Goal: Task Accomplishment & Management: Use online tool/utility

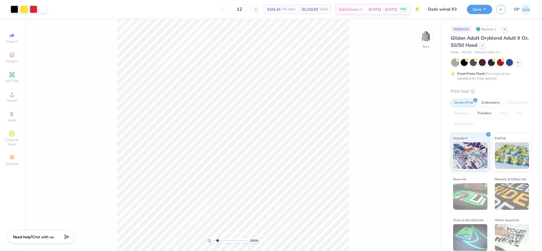
drag, startPoint x: 213, startPoint y: 241, endPoint x: 218, endPoint y: 242, distance: 5.4
type input "2.04"
click at [218, 242] on input "range" at bounding box center [231, 241] width 36 height 5
type input "3.36"
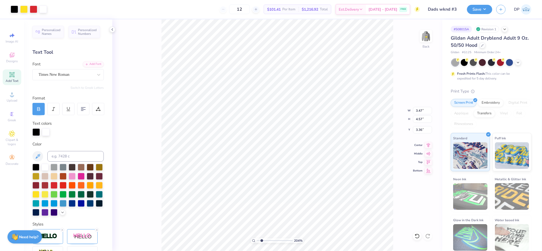
type input "3.71"
type input "5.71"
type input "7.52"
type input "2.54"
drag, startPoint x: 258, startPoint y: 240, endPoint x: 273, endPoint y: 239, distance: 14.5
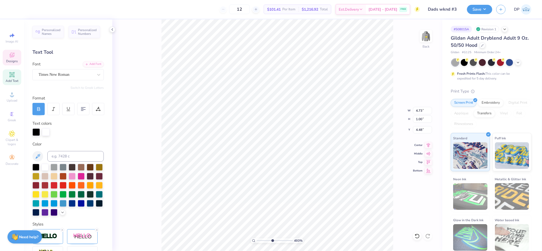
click at [272, 240] on input "range" at bounding box center [275, 241] width 36 height 5
type input "4.93"
type input "4.48"
type textarea "S"
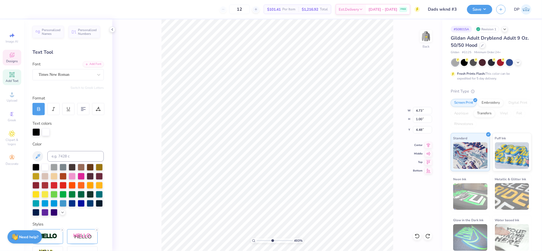
scroll to position [6, 1]
type textarea "Alpha Gam"
drag, startPoint x: 272, startPoint y: 242, endPoint x: 266, endPoint y: 243, distance: 5.8
type input "3.26"
click at [266, 243] on input "range" at bounding box center [275, 241] width 36 height 5
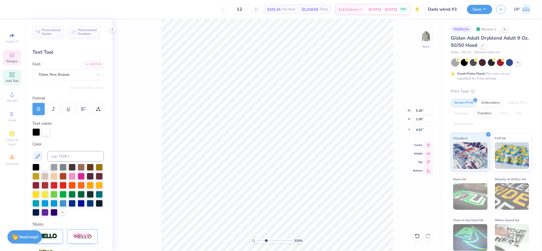
type input "4.52"
type input "3.13"
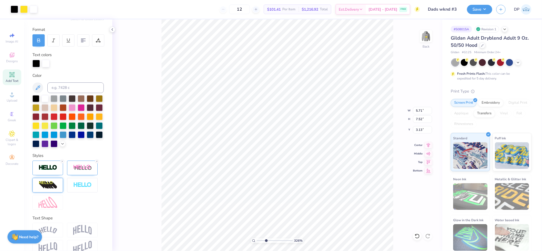
scroll to position [71, 0]
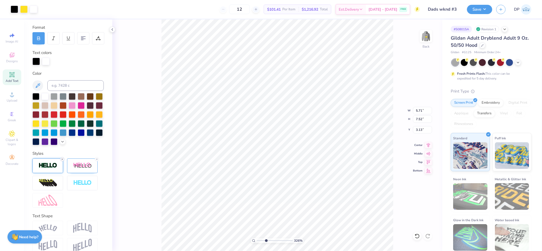
click at [62, 160] on line at bounding box center [63, 160] width 2 height 2
drag, startPoint x: 266, startPoint y: 240, endPoint x: 263, endPoint y: 250, distance: 10.6
type input "2.23"
click at [263, 243] on input "range" at bounding box center [275, 241] width 36 height 5
click at [415, 239] on icon at bounding box center [417, 236] width 5 height 5
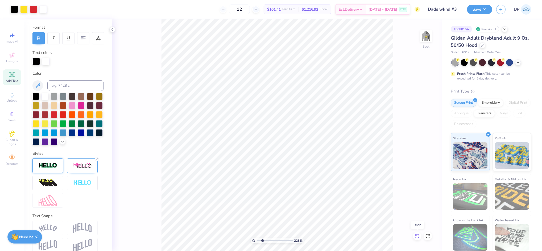
click at [416, 237] on icon at bounding box center [417, 236] width 5 height 5
type input "2.70"
drag, startPoint x: 262, startPoint y: 241, endPoint x: 276, endPoint y: 246, distance: 15.2
type input "6.12"
click at [276, 243] on input "range" at bounding box center [275, 241] width 36 height 5
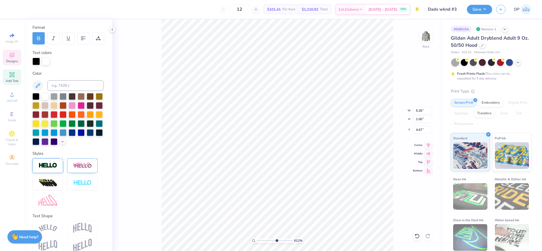
click at [61, 161] on icon at bounding box center [62, 159] width 3 height 3
type input "1.01"
type input "4.66"
drag, startPoint x: 275, startPoint y: 240, endPoint x: 262, endPoint y: 243, distance: 13.4
type input "1.91"
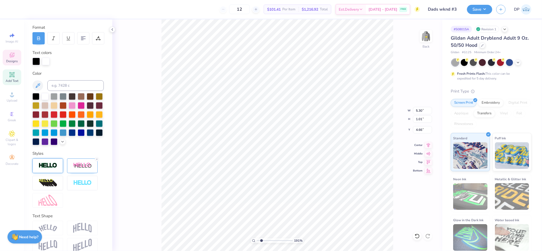
click at [262, 243] on input "range" at bounding box center [275, 241] width 36 height 5
type input "2.72"
click at [414, 234] on div at bounding box center [417, 236] width 9 height 9
type input "4.69"
click at [239, 190] on li "Group" at bounding box center [240, 192] width 42 height 10
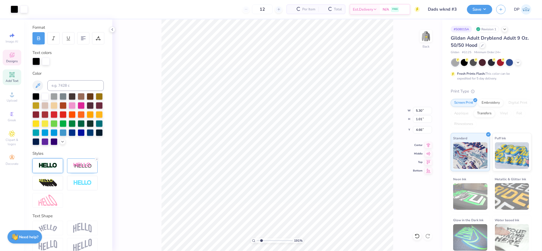
type input "5.30"
type input "1.01"
type input "4.66"
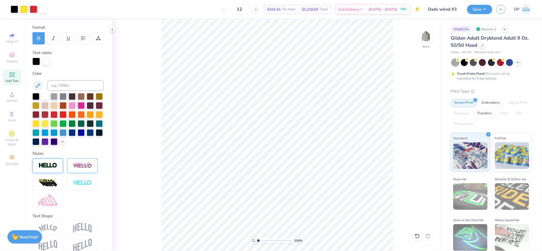
click at [258, 242] on input "range" at bounding box center [275, 241] width 36 height 5
drag, startPoint x: 257, startPoint y: 242, endPoint x: 263, endPoint y: 250, distance: 9.8
type input "2.23"
click at [263, 243] on input "range" at bounding box center [275, 241] width 36 height 5
type input "2.72"
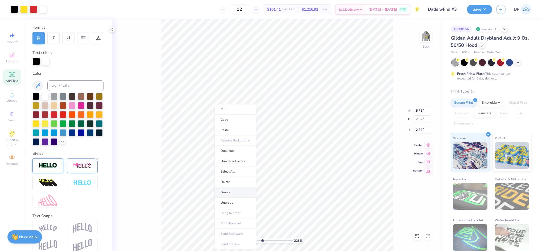
click at [231, 192] on li "Group" at bounding box center [236, 192] width 42 height 10
click at [416, 111] on input "5.71" at bounding box center [422, 110] width 19 height 7
click at [416, 110] on input "5.71" at bounding box center [422, 110] width 19 height 7
click at [427, 34] on img at bounding box center [426, 36] width 21 height 21
click at [306, 199] on li "Ungroup" at bounding box center [321, 203] width 42 height 10
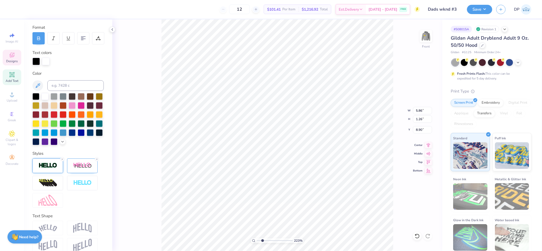
scroll to position [6, 1]
type textarea "Alpha Gam"
click at [63, 161] on icon at bounding box center [62, 159] width 3 height 3
type input "1.24"
type input "8.91"
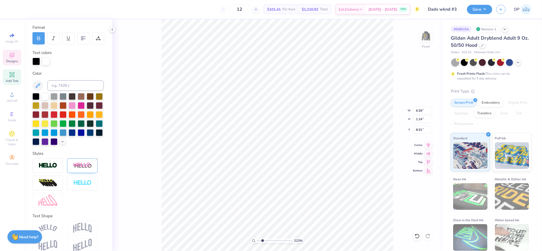
type input "16.38"
type textarea "A"
paste textarea "dad's weekend"
type textarea "dad's weekend"
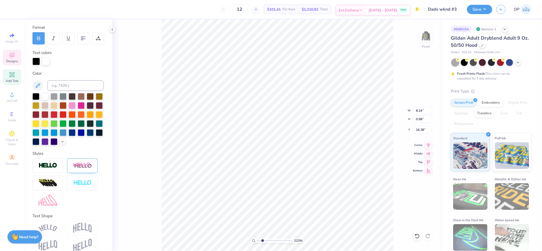
type textarea "Dad's weekend"
type input "11.05"
type input "7.14"
type input "0.83"
type input "16.23"
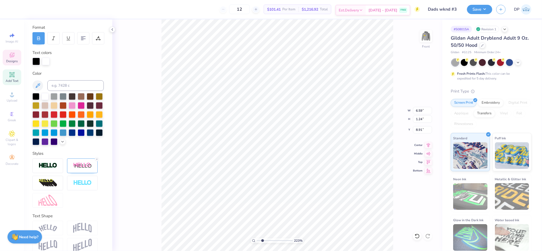
type input "9.19"
type input "6.67"
type input "1.26"
type input "9.17"
type input "6.80"
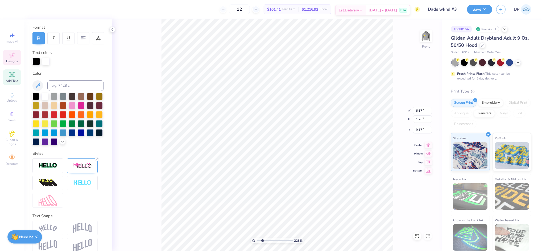
type input "1.28"
type input "9.15"
type input "9.02"
type input "6.94"
type input "0.80"
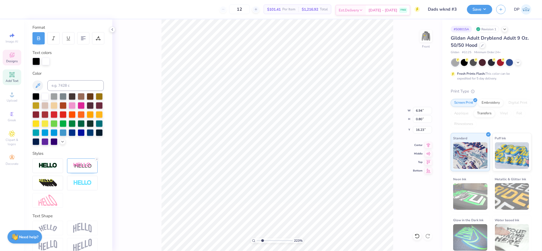
type input "10.30"
type input "6.83"
type input "0.79"
type input "16.29"
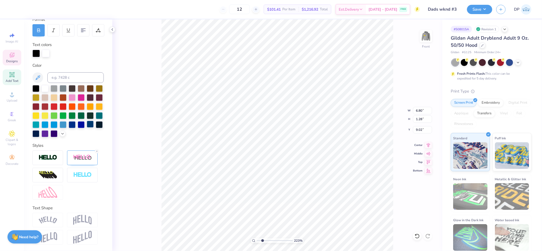
scroll to position [88, 0]
click at [73, 157] on div at bounding box center [82, 158] width 31 height 15
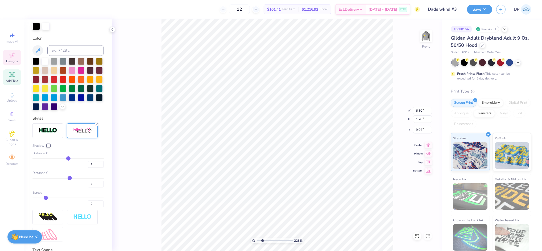
scroll to position [157, 0]
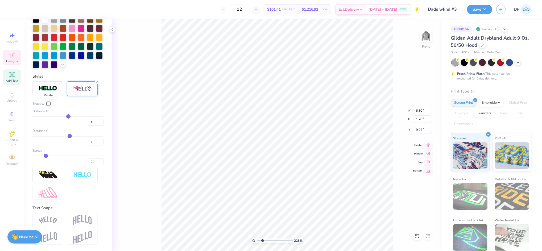
click at [48, 104] on div at bounding box center [48, 103] width 3 height 3
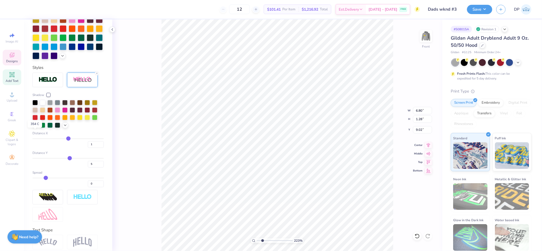
click at [36, 128] on div at bounding box center [34, 124] width 5 height 5
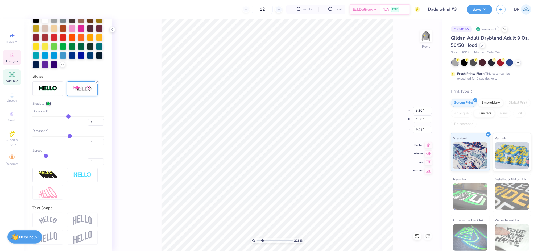
type input "1.30"
type input "9.01"
click at [160, 135] on div "223 % Front W 6.80 6.80 " H 1.30 1.30 " Y 9.01 9.01 " Center Middle Top Bottom" at bounding box center [277, 135] width 330 height 232
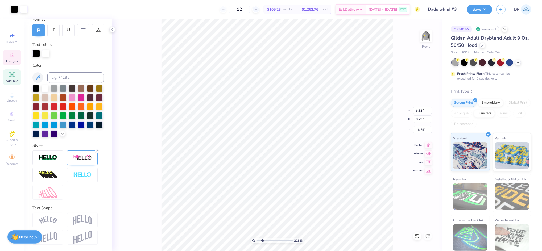
scroll to position [88, 0]
click at [77, 158] on img at bounding box center [82, 158] width 19 height 7
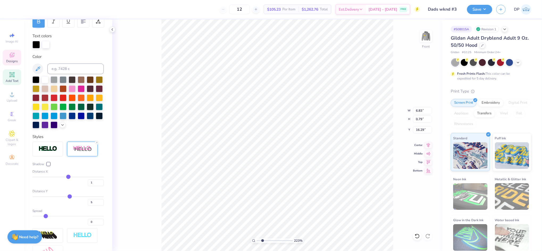
click at [48, 166] on div at bounding box center [48, 164] width 3 height 3
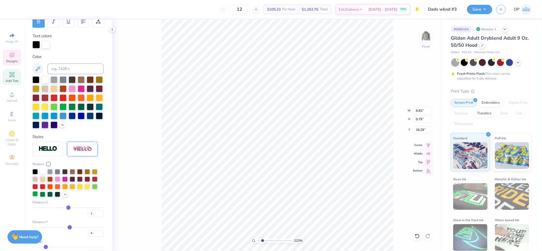
click at [36, 197] on div at bounding box center [34, 193] width 5 height 5
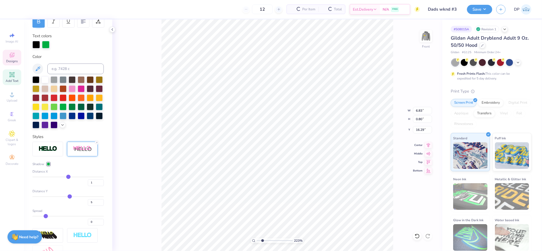
type input "0.80"
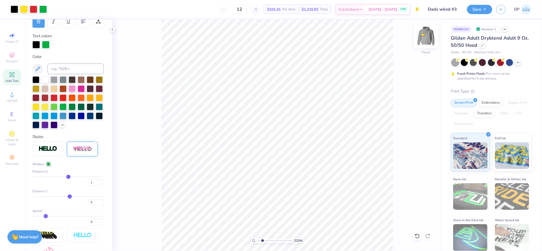
click at [425, 31] on img at bounding box center [426, 36] width 21 height 21
click at [244, 127] on li "Ungroup" at bounding box center [249, 128] width 42 height 10
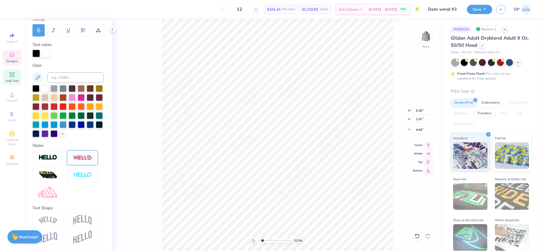
click at [75, 158] on img at bounding box center [82, 158] width 19 height 7
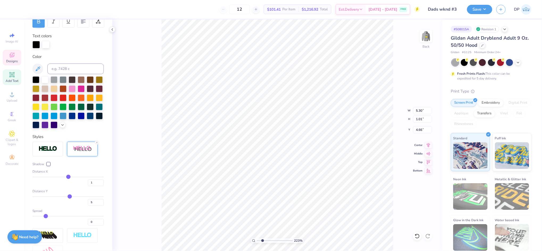
click at [48, 166] on div at bounding box center [48, 164] width 3 height 3
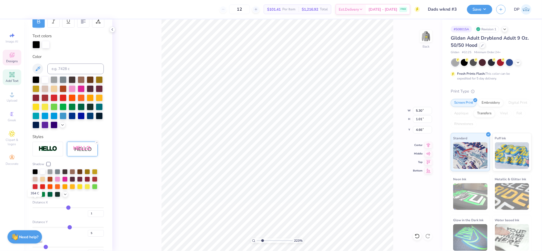
click at [36, 197] on div at bounding box center [34, 194] width 5 height 5
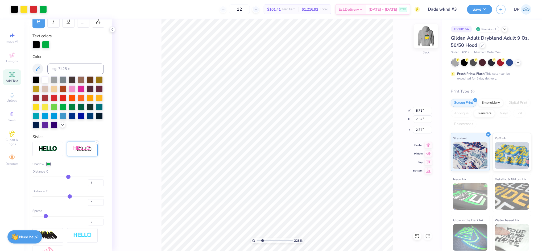
click at [424, 38] on img at bounding box center [426, 36] width 21 height 21
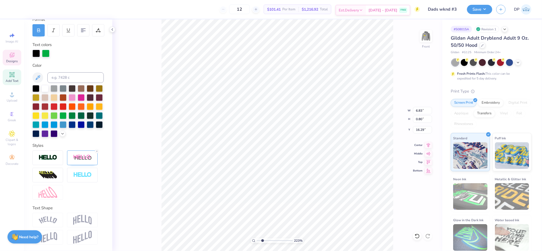
type input "17.42"
type textarea "D"
type textarea "2025"
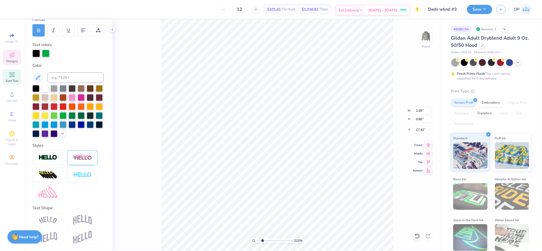
type textarea "2 0 2 5"
click at [418, 235] on icon at bounding box center [417, 236] width 5 height 5
type input "17.42"
type input "1.98"
type input "0.55"
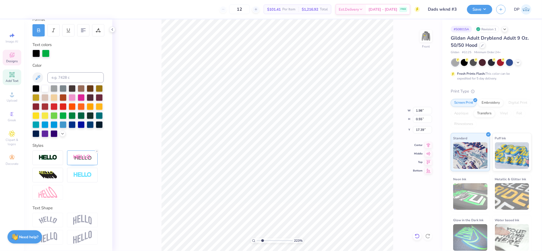
type input "17.41"
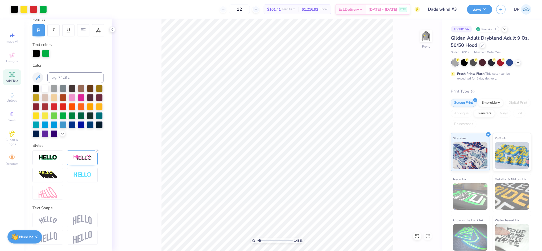
drag, startPoint x: 264, startPoint y: 240, endPoint x: 260, endPoint y: 242, distance: 5.0
type input "1.43"
click at [260, 242] on input "range" at bounding box center [275, 241] width 36 height 5
type input "6.81"
click at [419, 38] on div "143 % Front" at bounding box center [277, 135] width 330 height 232
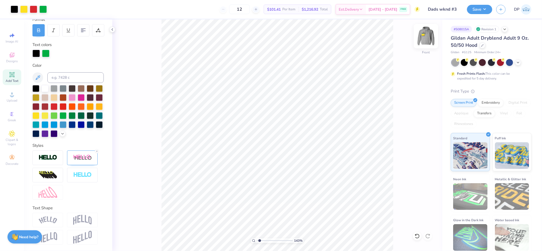
click at [424, 36] on img at bounding box center [426, 36] width 21 height 21
click at [424, 36] on img at bounding box center [426, 36] width 11 height 11
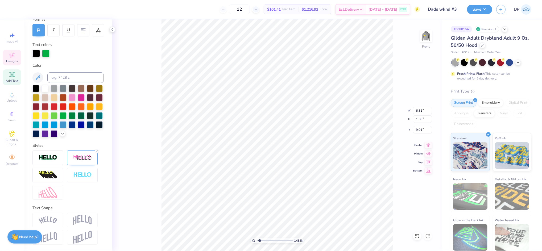
type input "6.84"
type input "8.09"
click at [293, 189] on li "Group" at bounding box center [306, 192] width 42 height 10
type input "6.83"
type input "8.95"
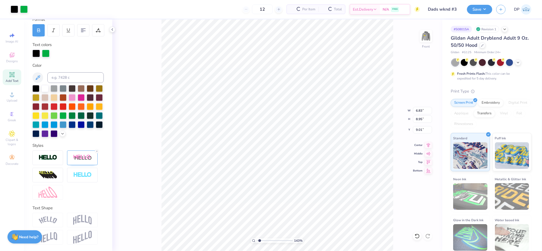
type input "9.01"
type input "7.08"
type input "6.83"
type input "0.80"
type input "16.73"
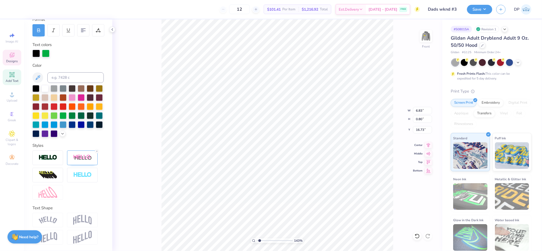
scroll to position [6, 1]
type input "1.98"
type input "0.54"
type input "17.85"
click at [417, 235] on icon at bounding box center [417, 236] width 5 height 5
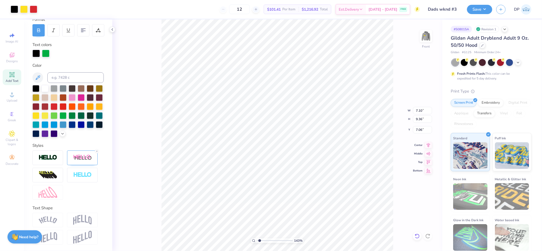
type input "7.08"
type input "6.94"
type input "1.33"
type input "9.42"
type input "9.47"
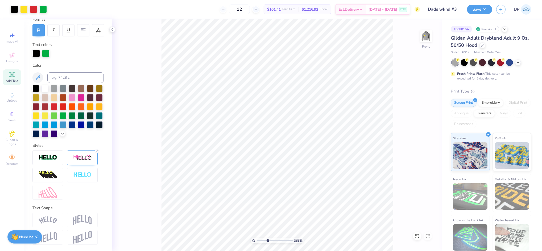
drag, startPoint x: 259, startPoint y: 239, endPoint x: 268, endPoint y: 240, distance: 8.6
click at [268, 240] on input "range" at bounding box center [275, 241] width 36 height 5
drag, startPoint x: 267, startPoint y: 242, endPoint x: 250, endPoint y: 243, distance: 16.5
type input "1"
click at [257, 243] on input "range" at bounding box center [275, 241] width 36 height 5
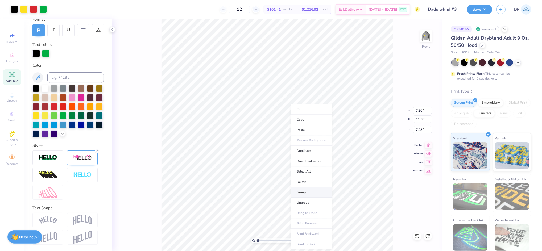
click at [308, 191] on li "Group" at bounding box center [312, 192] width 42 height 10
click at [415, 130] on input "7.08" at bounding box center [422, 129] width 19 height 7
type input "6.00"
click at [421, 111] on input "7.10" at bounding box center [422, 110] width 19 height 7
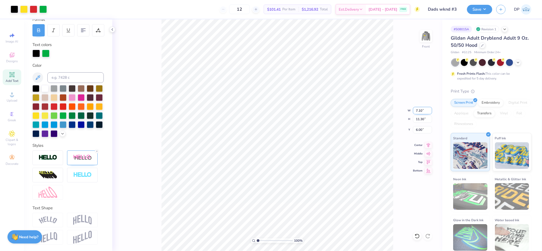
click at [421, 111] on input "7.10" at bounding box center [422, 110] width 19 height 7
type input "8.00"
type input "12.73"
click at [419, 129] on input "6.00" at bounding box center [422, 129] width 19 height 7
click at [426, 41] on img at bounding box center [426, 36] width 21 height 21
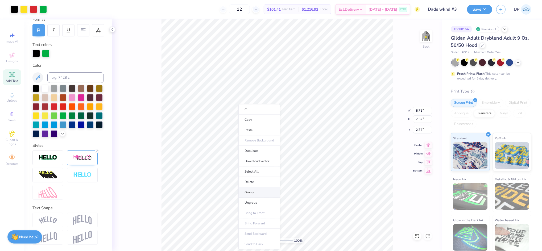
click at [257, 193] on li "Group" at bounding box center [260, 192] width 42 height 10
click at [418, 110] on input "5.71" at bounding box center [422, 110] width 19 height 7
type input "3.50"
type input "4.61"
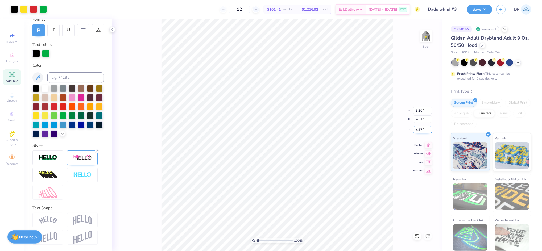
click at [418, 130] on input "4.17" at bounding box center [422, 129] width 19 height 7
type input "3.00"
click at [428, 35] on img at bounding box center [426, 36] width 21 height 21
click at [428, 34] on img at bounding box center [426, 36] width 21 height 21
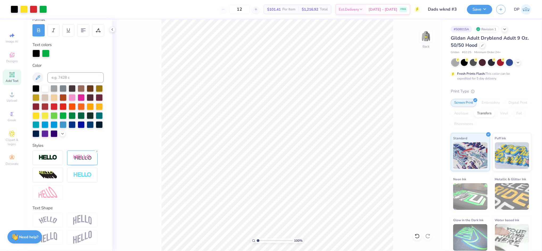
click at [428, 34] on img at bounding box center [426, 36] width 11 height 11
click at [429, 38] on img at bounding box center [426, 36] width 21 height 21
click at [429, 38] on img at bounding box center [426, 36] width 11 height 11
type textarea "Dad's Weekend"
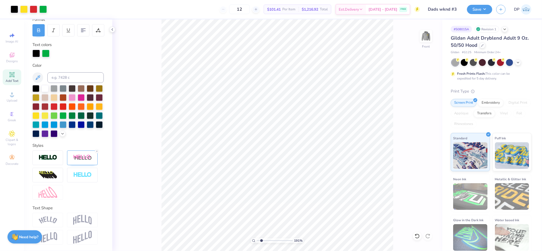
type input "1.91"
click at [262, 241] on input "range" at bounding box center [275, 241] width 36 height 5
click at [418, 233] on div at bounding box center [417, 236] width 9 height 9
type input "16.87"
click at [171, 251] on html "Art colors 12 $101.41 Per Item $1,216.92 Total Est. Delivery [DATE] - [DATE] FR…" at bounding box center [271, 125] width 542 height 251
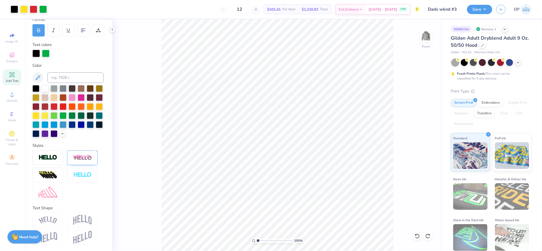
click at [258, 242] on input "range" at bounding box center [275, 241] width 36 height 5
type input "1.51"
click at [260, 241] on input "range" at bounding box center [275, 241] width 36 height 5
type input "7.81"
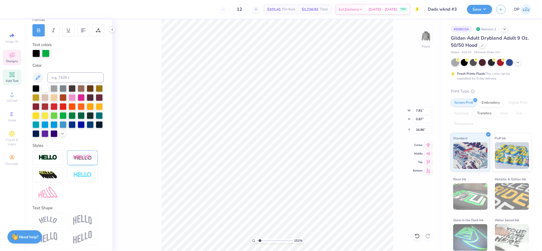
type input "0.87"
type input "16.86"
click at [189, 251] on html "Art colors 12 $101.41 Per Item $1,216.92 Total Est. Delivery [DATE] - [DATE] FR…" at bounding box center [271, 125] width 542 height 251
drag, startPoint x: 259, startPoint y: 240, endPoint x: 254, endPoint y: 240, distance: 5.3
click at [257, 240] on input "range" at bounding box center [275, 241] width 36 height 5
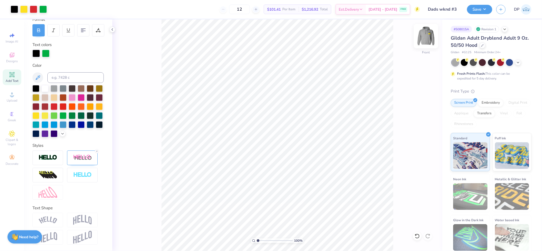
click at [421, 33] on img at bounding box center [426, 36] width 21 height 21
click at [422, 33] on img at bounding box center [426, 36] width 11 height 11
drag, startPoint x: 258, startPoint y: 241, endPoint x: 274, endPoint y: 243, distance: 15.6
type input "5.33"
click at [274, 243] on input "range" at bounding box center [275, 241] width 36 height 5
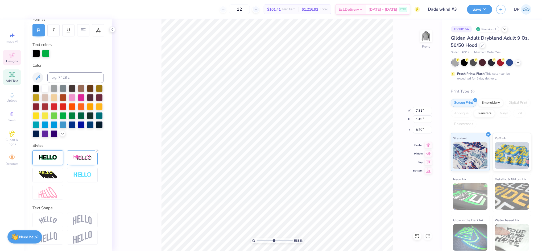
click at [52, 154] on div at bounding box center [47, 158] width 31 height 15
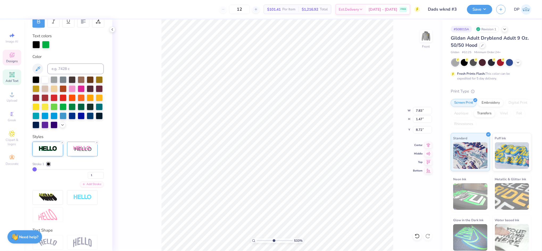
type input "7.83"
type input "1.47"
type input "8.72"
type input "7.81"
type input "0.87"
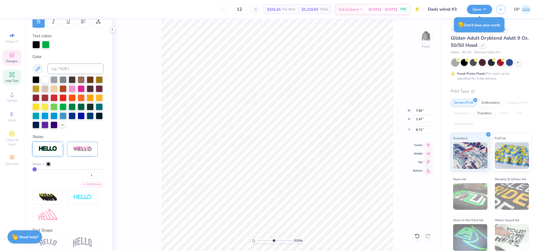
type input "16.86"
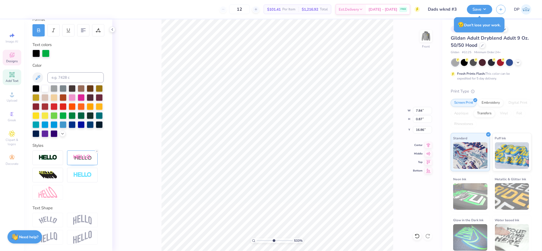
type input "2.23"
type input "0.61"
type input "18.12"
type input "7.84"
type input "0.87"
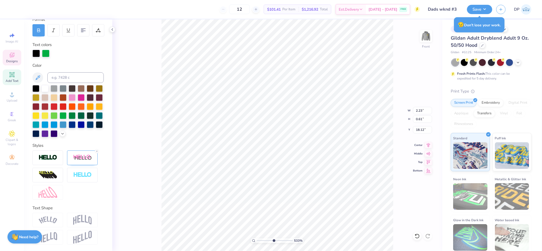
type input "16.86"
click at [62, 152] on line at bounding box center [63, 152] width 2 height 2
type input "7.82"
type input "0.89"
type input "16.85"
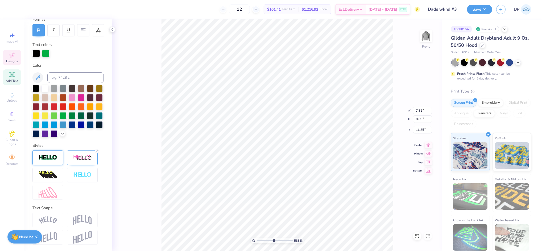
click at [49, 157] on img at bounding box center [48, 158] width 19 height 6
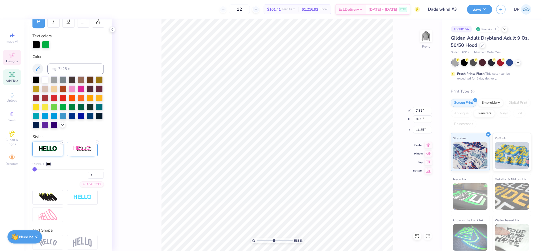
type input "7.84"
type input "0.87"
type input "16.86"
drag, startPoint x: 273, startPoint y: 240, endPoint x: 260, endPoint y: 241, distance: 12.3
type input "1.59"
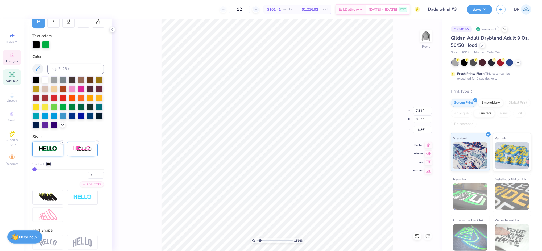
click at [260, 241] on input "range" at bounding box center [275, 241] width 36 height 5
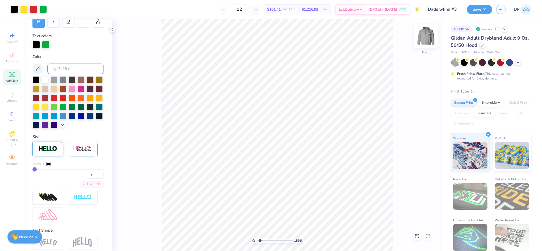
click at [422, 44] on img at bounding box center [426, 36] width 21 height 21
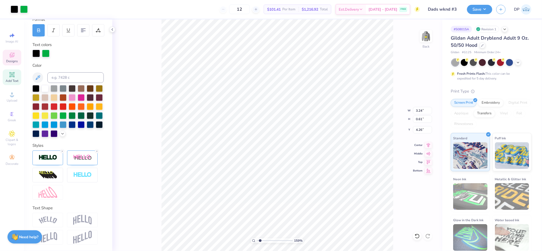
type input "3.25"
type input "0.62"
type input "4.25"
click at [62, 151] on icon at bounding box center [62, 151] width 3 height 3
type input "3.24"
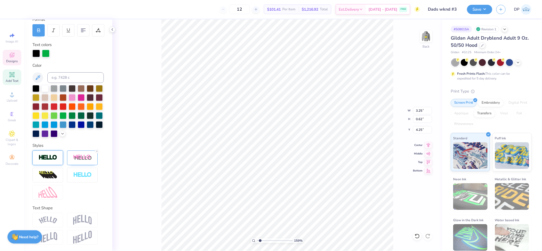
type input "0.61"
type input "4.26"
click at [50, 158] on img at bounding box center [48, 158] width 19 height 6
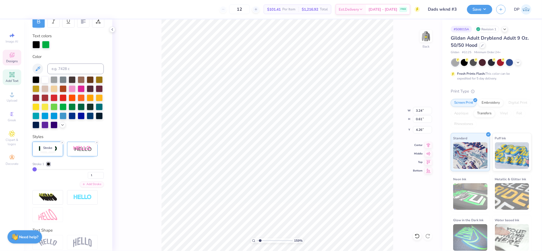
type input "3.25"
type input "0.62"
type input "4.25"
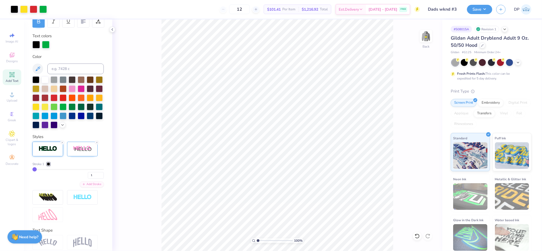
drag, startPoint x: 259, startPoint y: 242, endPoint x: 251, endPoint y: 246, distance: 9.3
type input "1"
click at [257, 243] on input "range" at bounding box center [275, 241] width 36 height 5
click at [480, 6] on button "Save" at bounding box center [479, 8] width 25 height 9
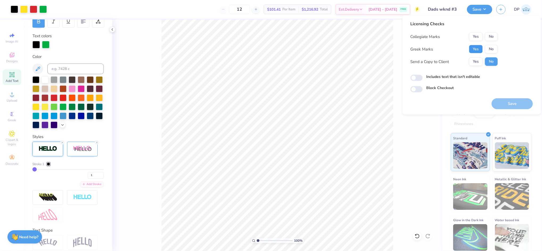
click at [476, 48] on button "Yes" at bounding box center [476, 49] width 14 height 9
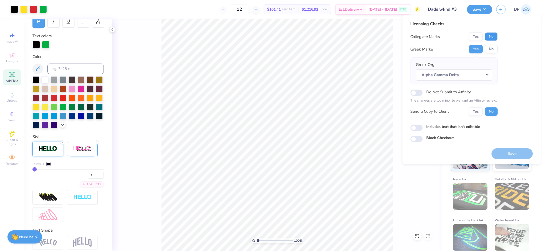
click at [490, 36] on button "No" at bounding box center [491, 36] width 13 height 9
click at [449, 126] on label "Includes text that isn't editable" at bounding box center [454, 127] width 54 height 6
click at [423, 126] on input "Includes text that isn't editable" at bounding box center [417, 128] width 12 height 6
click at [449, 125] on label "Includes text that isn't editable" at bounding box center [454, 127] width 54 height 6
click at [423, 125] on input "Includes text that isn't editable" at bounding box center [417, 128] width 12 height 6
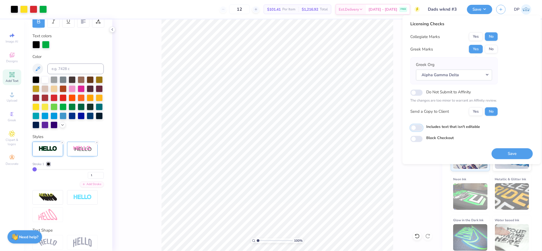
checkbox input "false"
click at [477, 113] on button "Yes" at bounding box center [476, 111] width 14 height 9
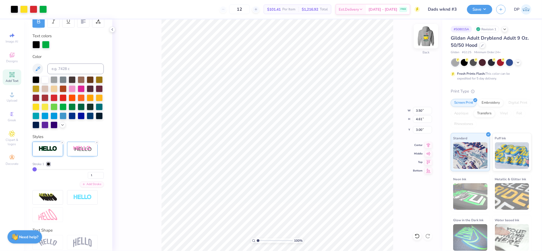
click at [424, 35] on img at bounding box center [426, 36] width 21 height 21
click at [475, 7] on button "Save" at bounding box center [479, 8] width 25 height 9
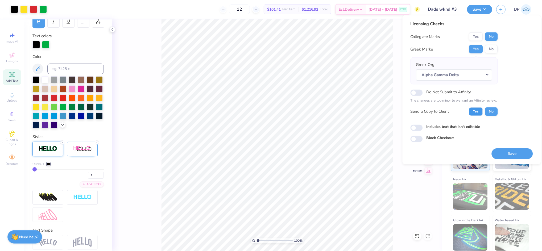
click at [472, 111] on button "Yes" at bounding box center [476, 111] width 14 height 9
click at [507, 153] on button "Save" at bounding box center [512, 153] width 41 height 11
